Goal: Information Seeking & Learning: Understand process/instructions

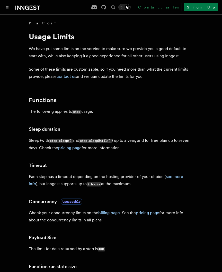
click at [159, 183] on p "Each step has a timeout depending on the hosting provider of your choice ( see …" at bounding box center [111, 180] width 165 height 15
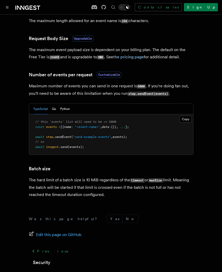
scroll to position [462, 0]
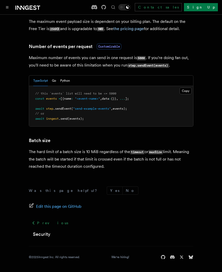
click at [150, 193] on form "Was this page helpful? Yes No" at bounding box center [111, 191] width 165 height 8
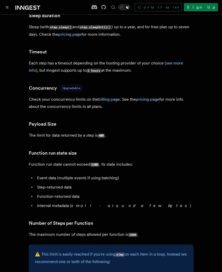
scroll to position [0, 0]
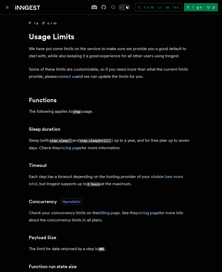
click at [120, 138] on p "Sleep (with step.sleep() and step.sleepUntil() ) up to a year, and for free pla…" at bounding box center [111, 144] width 165 height 15
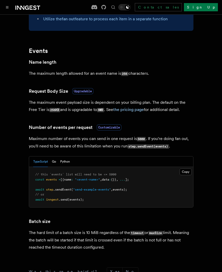
scroll to position [376, 0]
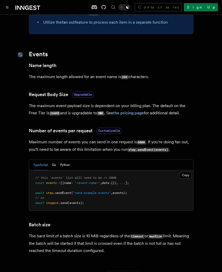
click at [20, 54] on icon at bounding box center [20, 54] width 5 height 5
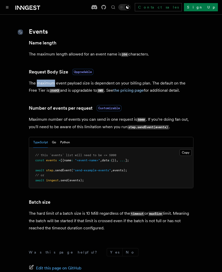
scroll to position [403, 0]
